Goal: Information Seeking & Learning: Find specific fact

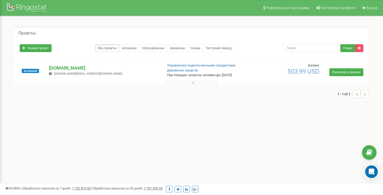
click at [201, 83] on button at bounding box center [191, 83] width 52 height 4
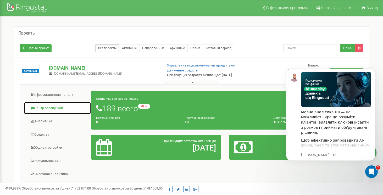
click at [53, 109] on link "Центр обращений" at bounding box center [57, 108] width 67 height 13
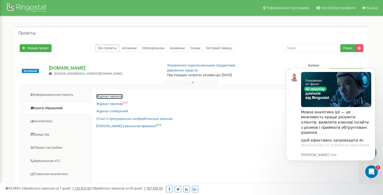
click at [111, 95] on link "Журнал звонков" at bounding box center [109, 96] width 26 height 5
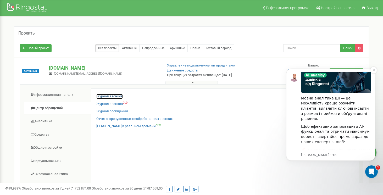
scroll to position [15, 0]
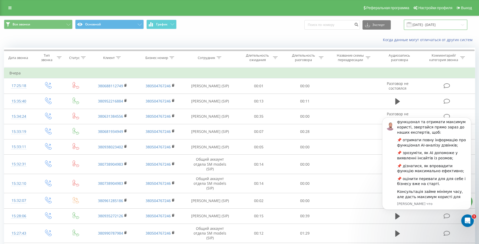
click at [420, 26] on input "21.07.2025 - 21.08.2025" at bounding box center [435, 25] width 63 height 10
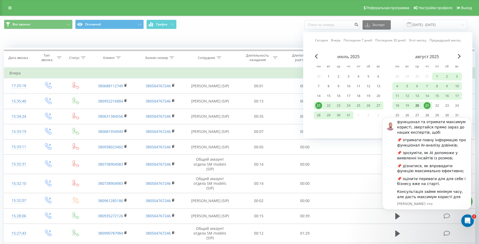
click at [418, 105] on div "20" at bounding box center [416, 105] width 7 height 7
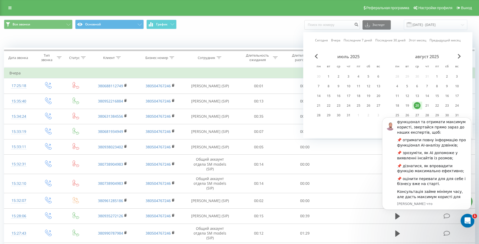
click at [472, 217] on div "Открыть службу сообщений Intercom" at bounding box center [466, 219] width 17 height 17
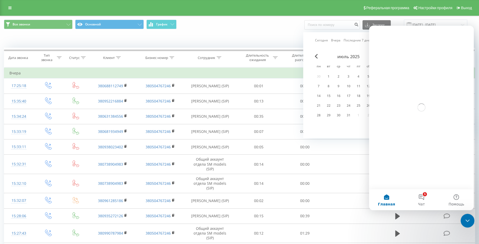
click at [472, 217] on div "Закрыть службу сообщений Intercom" at bounding box center [466, 219] width 13 height 13
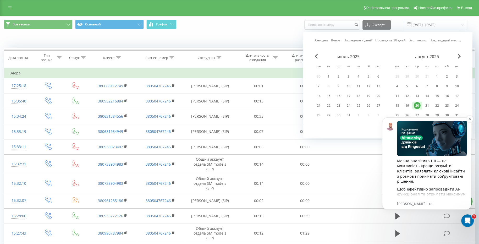
scroll to position [1, 0]
click at [468, 118] on icon "Dismiss notification" at bounding box center [469, 118] width 3 height 3
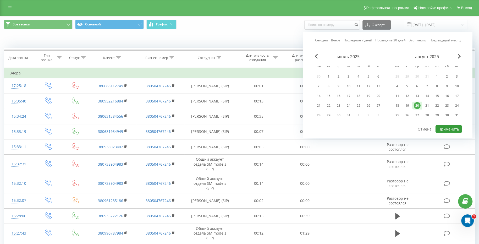
click at [448, 127] on button "Применить" at bounding box center [448, 129] width 26 height 8
type input "20.08.2025 - 20.08.2025"
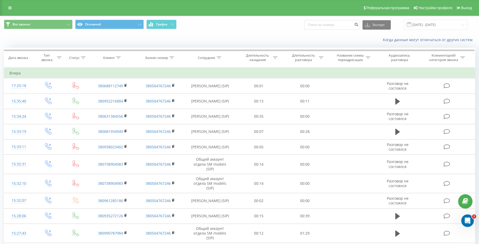
click at [217, 57] on icon at bounding box center [218, 57] width 5 height 3
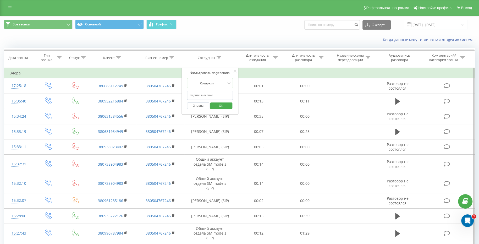
click at [204, 95] on input "text" at bounding box center [210, 95] width 46 height 9
type input "Землянная"
click button "OK" at bounding box center [221, 105] width 22 height 7
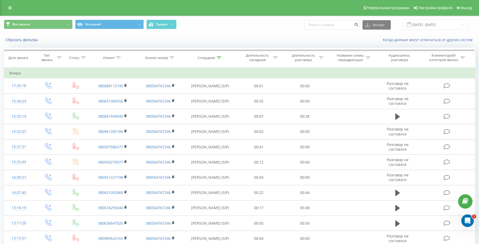
click at [218, 56] on icon at bounding box center [218, 57] width 5 height 3
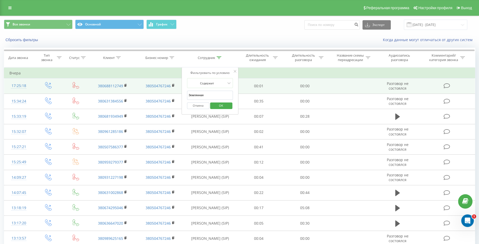
drag, startPoint x: 210, startPoint y: 95, endPoint x: 177, endPoint y: 90, distance: 33.4
click at [177, 90] on table "Фильтровать по условию Равно Введите значение Отмена OK Фильтровать по условию …" at bounding box center [239, 164] width 471 height 194
type input "Илона"
click button "OK" at bounding box center [221, 105] width 22 height 7
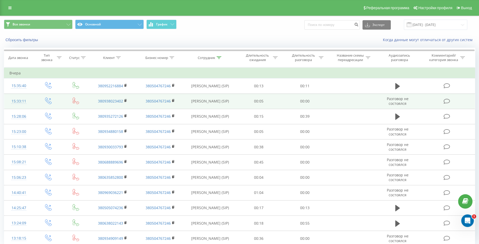
scroll to position [20, 0]
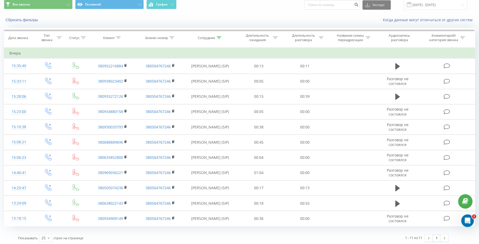
click at [218, 37] on icon at bounding box center [218, 37] width 5 height 3
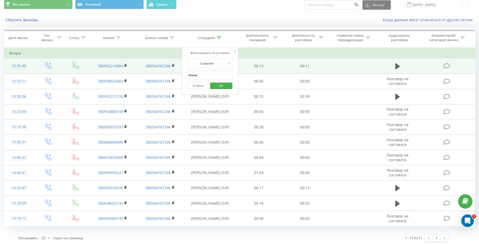
drag, startPoint x: 198, startPoint y: 75, endPoint x: 180, endPoint y: 72, distance: 17.4
click at [180, 72] on table "Фильтровать по условию Равно Введите значение Отмена OK Фильтровать по условию …" at bounding box center [239, 136] width 471 height 178
type input "Мария"
click button "OK" at bounding box center [221, 85] width 22 height 7
